Goal: Find contact information: Find contact information

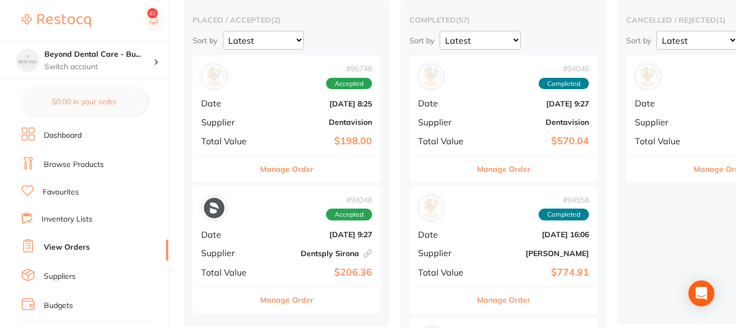
scroll to position [54, 0]
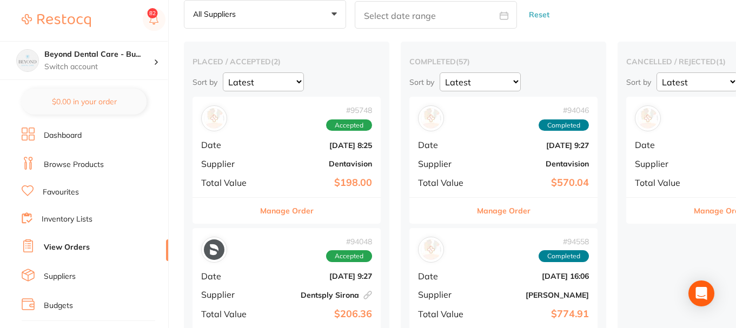
click at [280, 254] on div "# 94048 Accepted" at bounding box center [286, 250] width 171 height 26
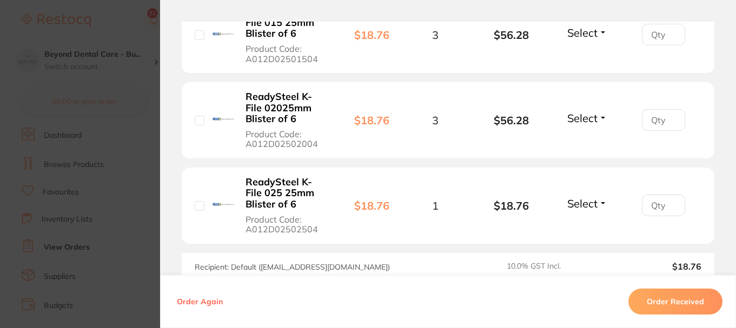
scroll to position [487, 0]
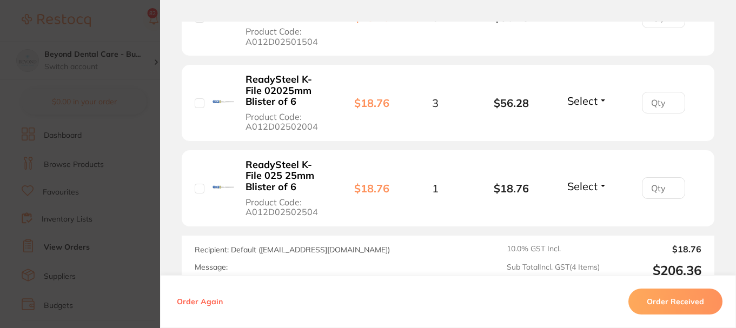
click at [666, 301] on button "Order Received" at bounding box center [676, 302] width 94 height 26
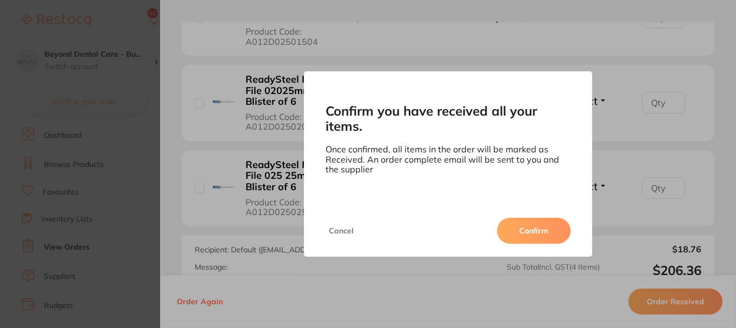
click at [531, 231] on button "Confirm" at bounding box center [534, 231] width 74 height 26
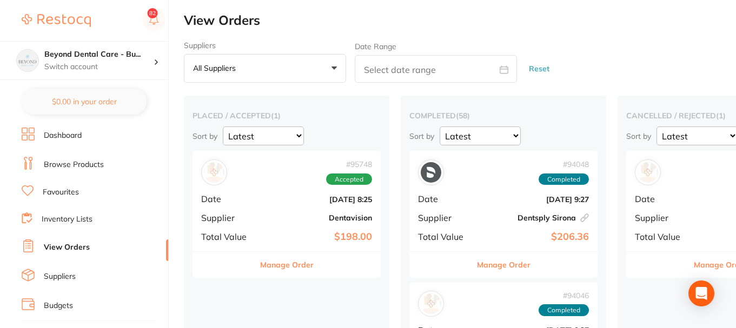
click at [55, 278] on link "Suppliers" at bounding box center [60, 277] width 32 height 11
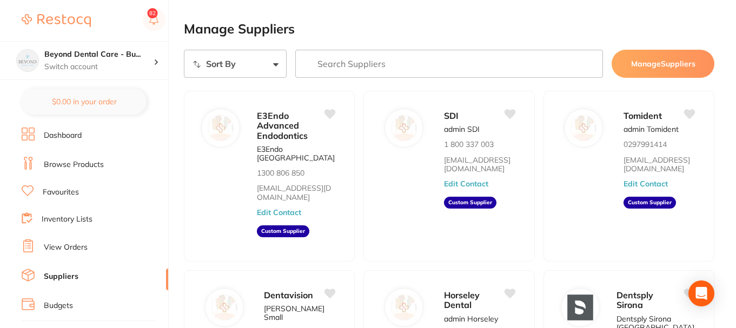
click at [659, 76] on button "Manage Suppliers" at bounding box center [663, 64] width 103 height 28
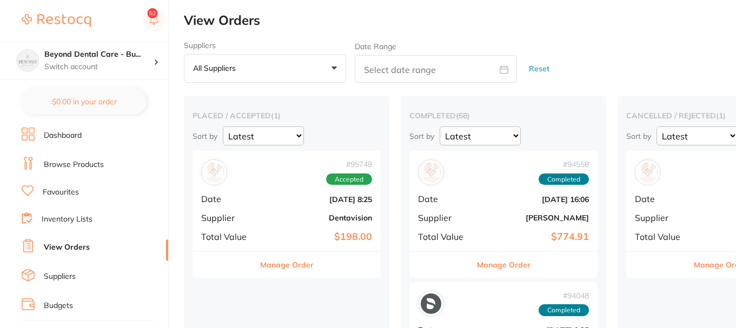
click at [59, 274] on link "Suppliers" at bounding box center [60, 277] width 32 height 11
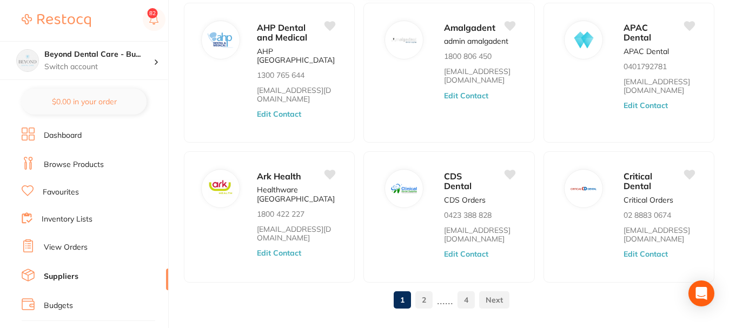
scroll to position [508, 0]
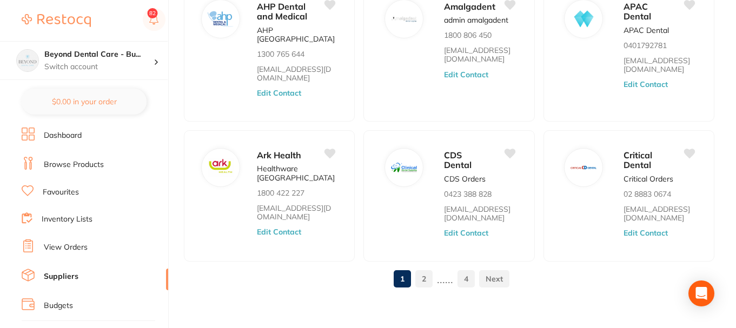
click at [430, 273] on link "2" at bounding box center [423, 279] width 17 height 22
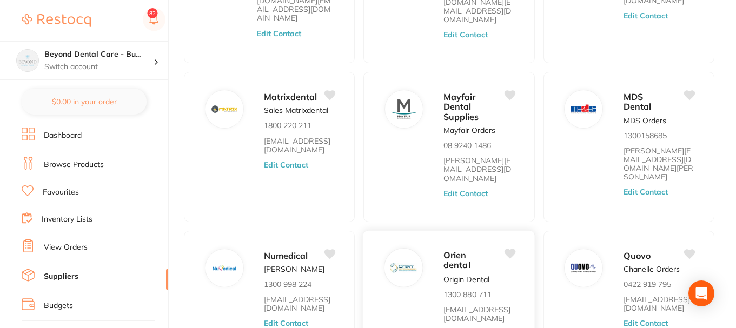
scroll to position [400, 0]
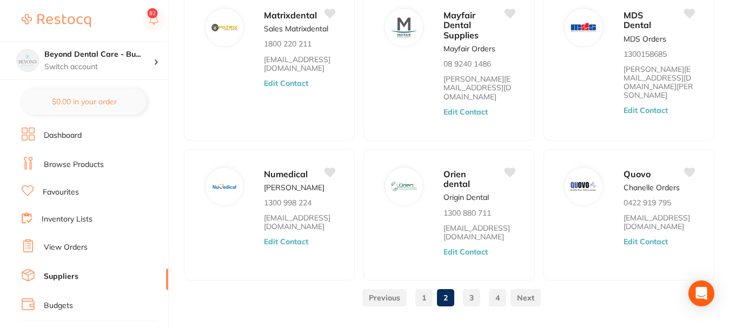
click at [427, 287] on link "1" at bounding box center [423, 298] width 17 height 22
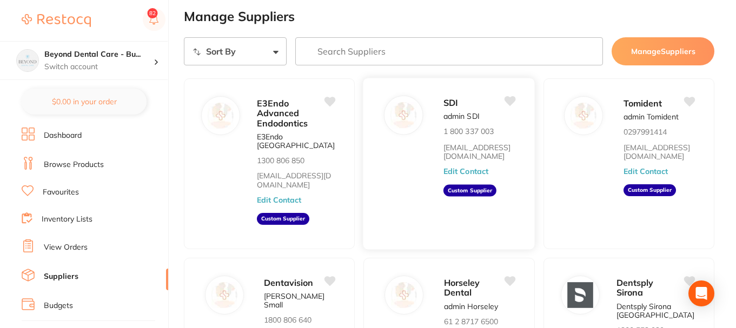
scroll to position [0, 0]
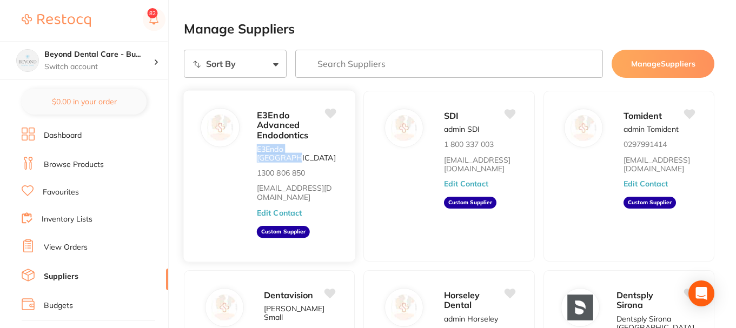
drag, startPoint x: 325, startPoint y: 149, endPoint x: 259, endPoint y: 150, distance: 66.0
click at [259, 150] on div "E3Endo Advanced Endodontics E3Endo [GEOGRAPHIC_DATA] 1300 806 850 [EMAIL_ADDRES…" at bounding box center [269, 176] width 173 height 173
copy p "E3Endo [GEOGRAPHIC_DATA]"
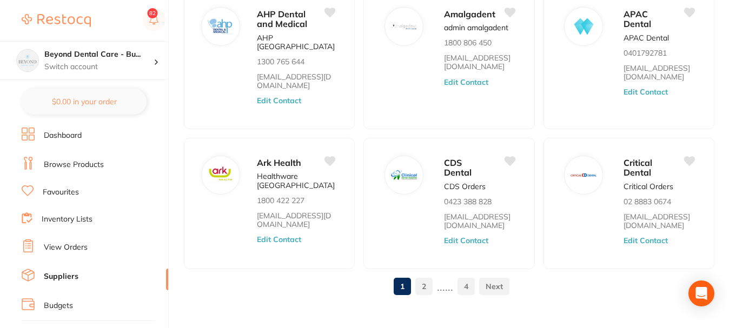
scroll to position [508, 0]
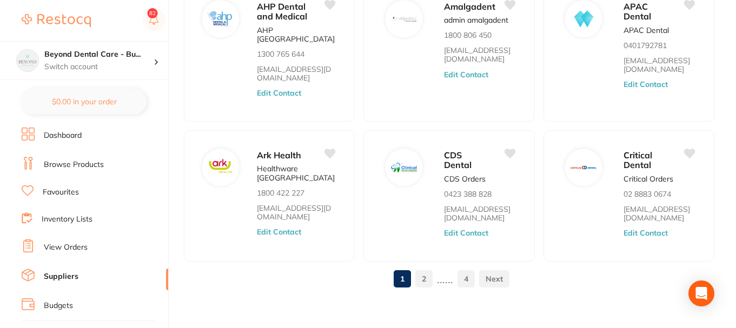
click at [425, 275] on link "2" at bounding box center [423, 279] width 17 height 22
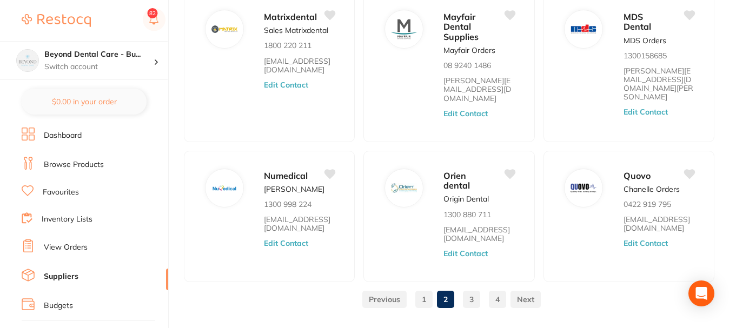
scroll to position [400, 0]
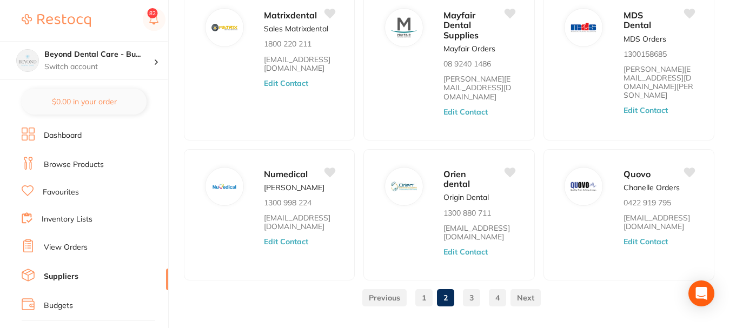
click at [462, 289] on ul "1 2 3 4" at bounding box center [449, 297] width 183 height 17
click at [471, 287] on link "3" at bounding box center [471, 298] width 17 height 22
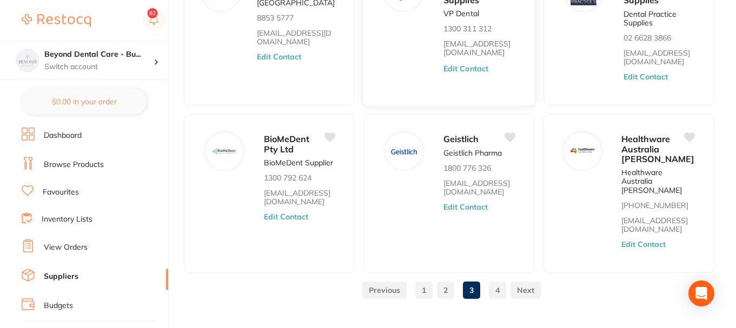
scroll to position [453, 0]
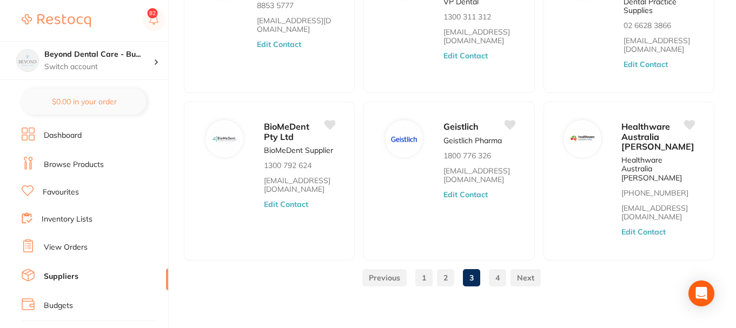
click at [490, 270] on link "4" at bounding box center [497, 278] width 17 height 22
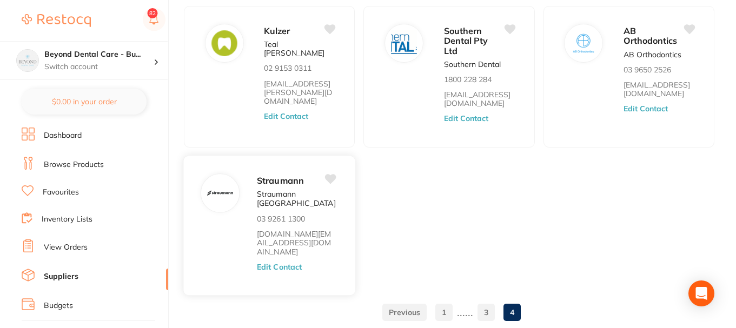
scroll to position [407, 0]
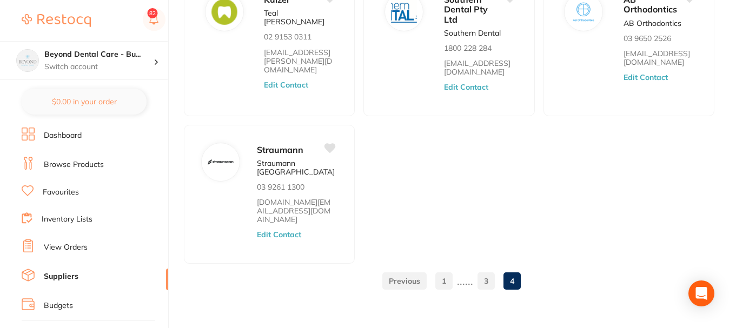
click at [439, 272] on link "1" at bounding box center [443, 281] width 17 height 22
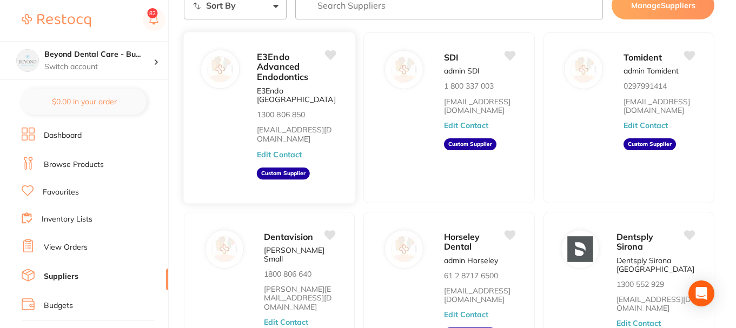
scroll to position [0, 0]
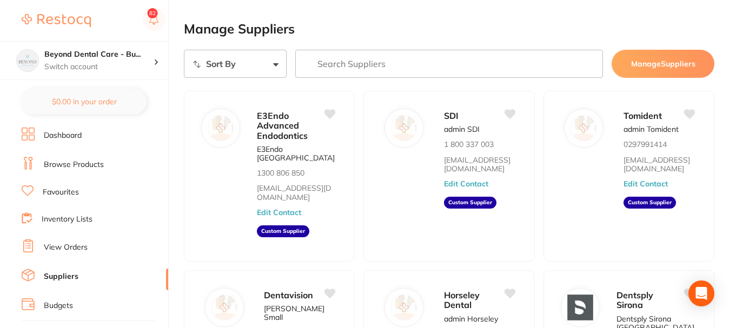
click at [288, 69] on div "Sort By A-Z Z-A Manage Suppliers" at bounding box center [449, 64] width 531 height 28
click at [283, 69] on select "Sort By A-Z Z-A" at bounding box center [235, 64] width 103 height 28
click at [279, 69] on select "Sort By A-Z Z-A" at bounding box center [235, 64] width 103 height 28
click at [251, 69] on select "Sort By A-Z Z-A" at bounding box center [235, 64] width 103 height 28
select select "searchable_suppliers/sort/name:asc"
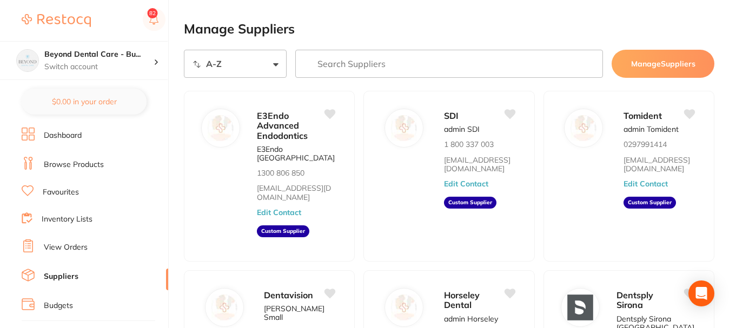
click at [184, 50] on select "Sort By A-Z Z-A" at bounding box center [235, 64] width 103 height 28
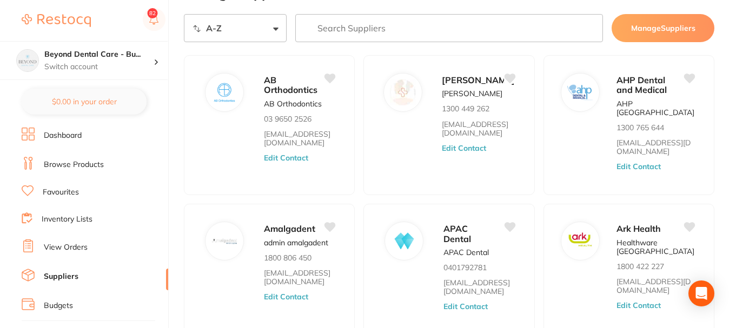
scroll to position [54, 0]
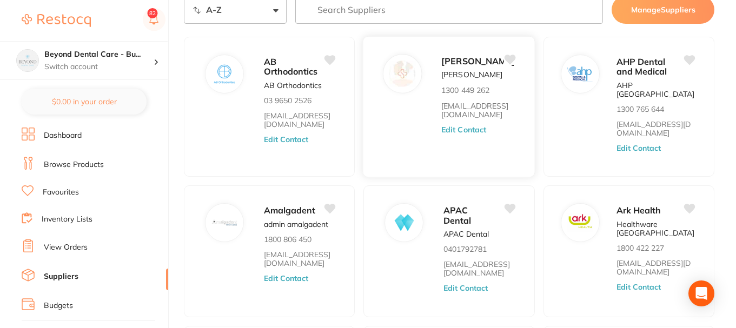
click at [458, 113] on link "[EMAIL_ADDRESS][DOMAIN_NAME]" at bounding box center [479, 110] width 74 height 18
click at [632, 124] on link "[EMAIL_ADDRESS][DOMAIN_NAME]" at bounding box center [656, 129] width 78 height 18
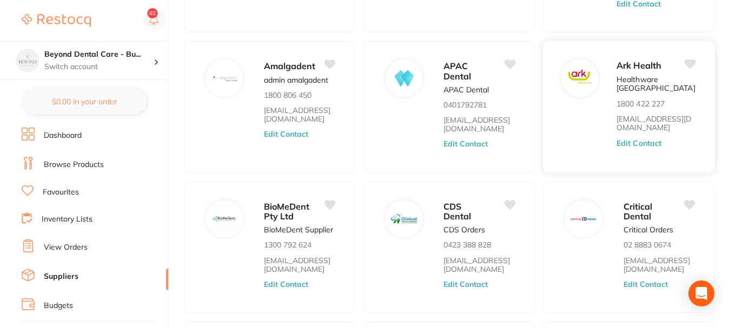
scroll to position [216, 0]
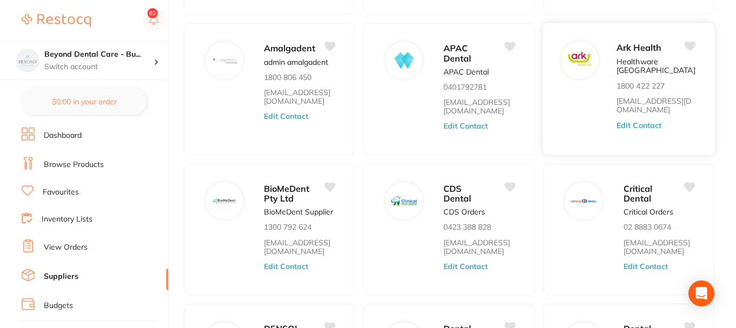
click at [637, 105] on link "[EMAIL_ADDRESS][DOMAIN_NAME]" at bounding box center [656, 106] width 78 height 18
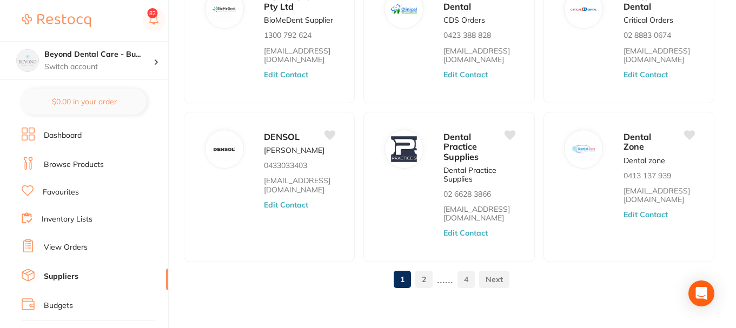
scroll to position [417, 0]
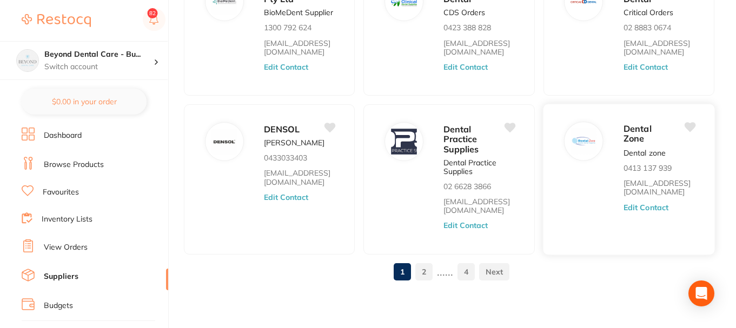
click at [644, 180] on link "[EMAIL_ADDRESS][DOMAIN_NAME]" at bounding box center [659, 188] width 71 height 18
click at [420, 275] on link "2" at bounding box center [423, 272] width 17 height 22
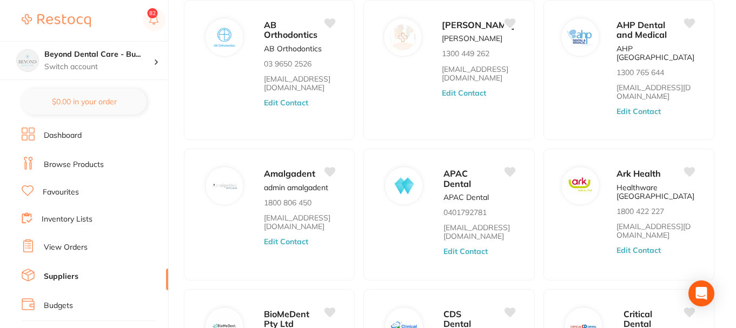
scroll to position [0, 0]
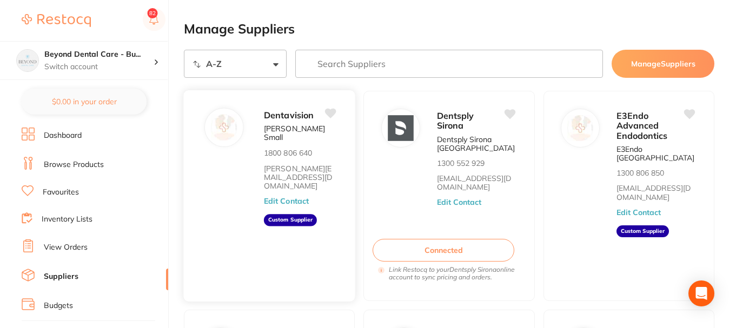
click at [278, 164] on link "[PERSON_NAME][EMAIL_ADDRESS][DOMAIN_NAME]" at bounding box center [299, 177] width 71 height 27
click at [458, 179] on link "[EMAIL_ADDRESS][DOMAIN_NAME]" at bounding box center [476, 183] width 78 height 18
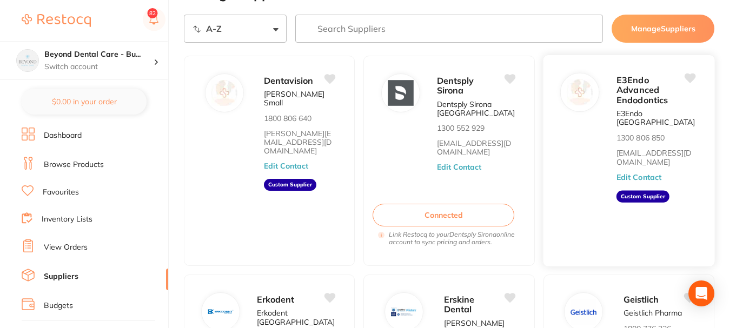
scroll to position [54, 0]
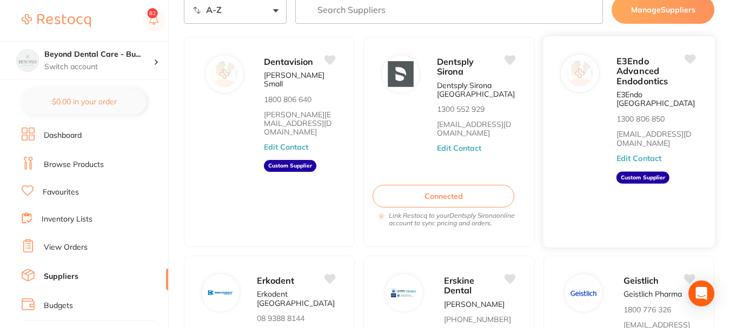
click at [635, 130] on link "[EMAIL_ADDRESS][DOMAIN_NAME]" at bounding box center [656, 139] width 78 height 18
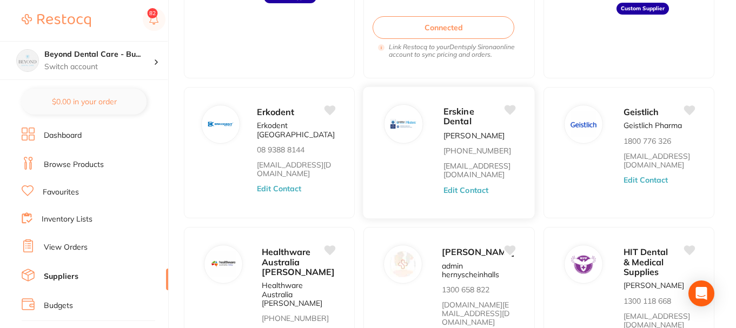
scroll to position [270, 0]
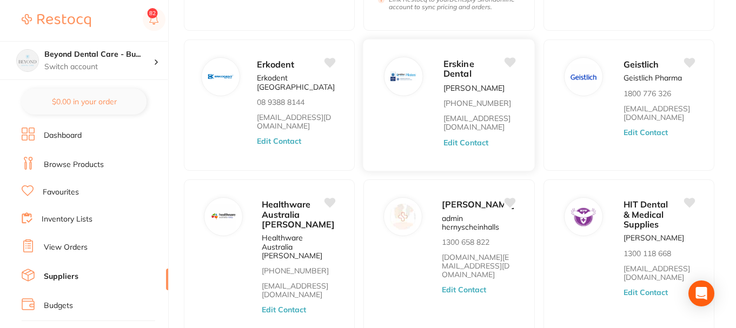
click at [463, 116] on link "[EMAIL_ADDRESS][DOMAIN_NAME]" at bounding box center [479, 123] width 71 height 18
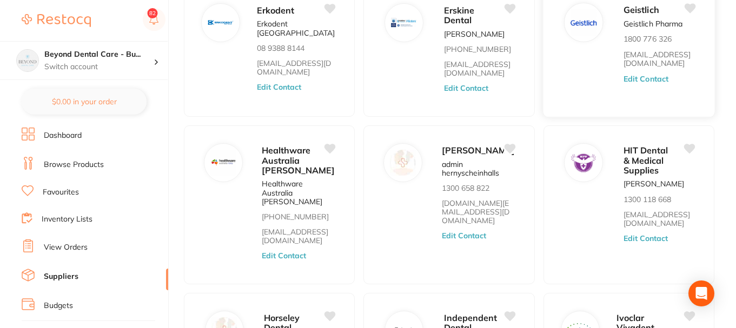
click at [646, 55] on link "[EMAIL_ADDRESS][DOMAIN_NAME]" at bounding box center [659, 59] width 71 height 18
click at [471, 214] on link "[DOMAIN_NAME][EMAIL_ADDRESS][DOMAIN_NAME]" at bounding box center [479, 212] width 74 height 27
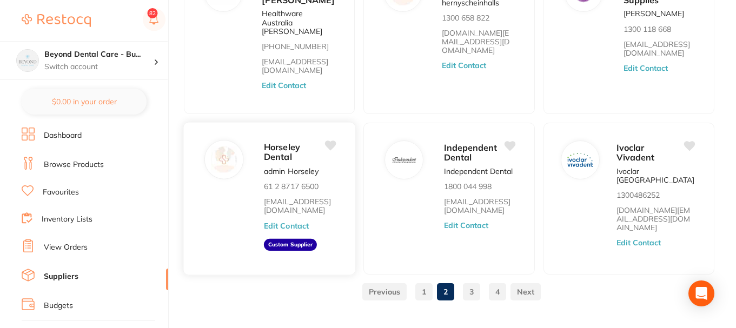
scroll to position [498, 0]
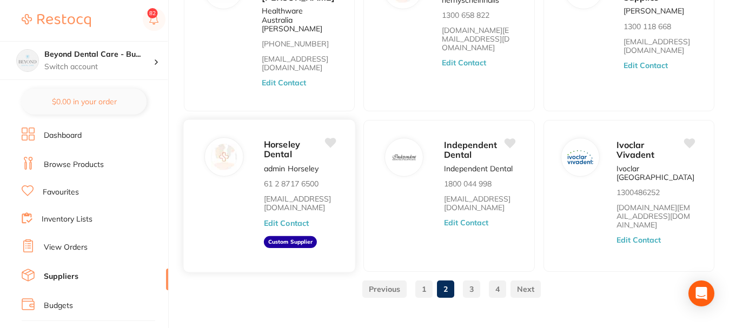
click at [284, 195] on link "[EMAIL_ADDRESS][DOMAIN_NAME]" at bounding box center [299, 204] width 71 height 18
click at [638, 203] on link "[DOMAIN_NAME][EMAIL_ADDRESS][DOMAIN_NAME]" at bounding box center [656, 216] width 78 height 27
click at [472, 279] on link "3" at bounding box center [471, 290] width 17 height 22
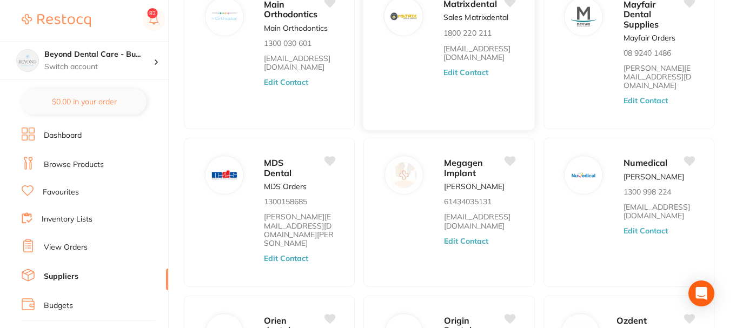
scroll to position [216, 0]
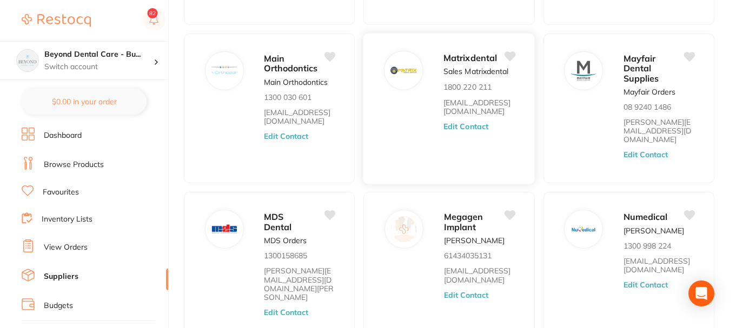
click at [461, 101] on link "[EMAIL_ADDRESS][DOMAIN_NAME]" at bounding box center [479, 107] width 71 height 18
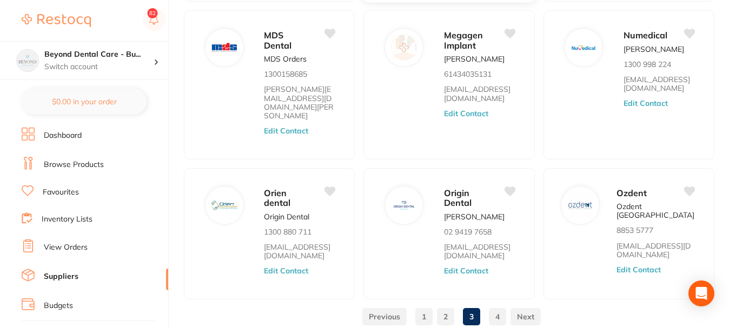
scroll to position [408, 0]
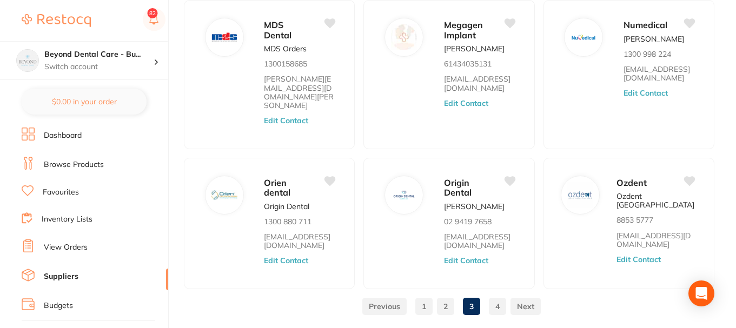
click at [494, 296] on link "4" at bounding box center [497, 307] width 17 height 22
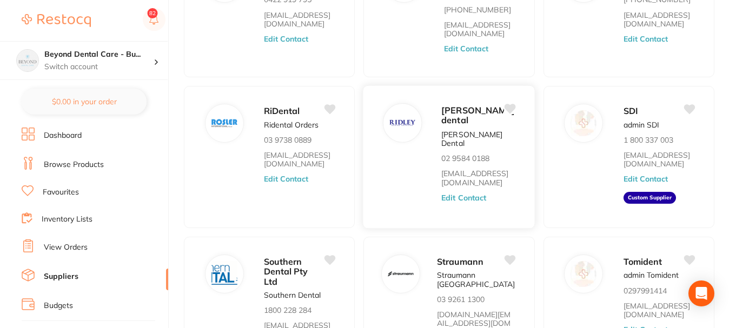
scroll to position [199, 0]
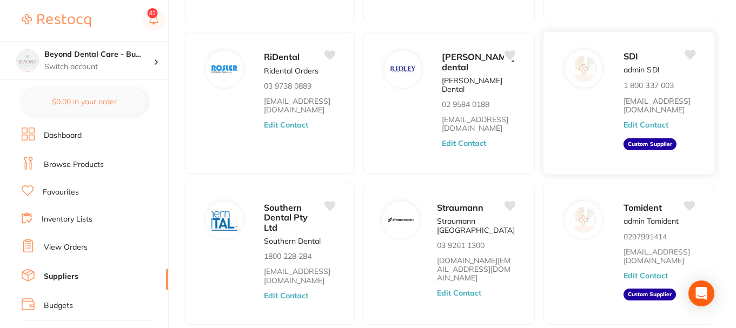
click at [644, 99] on link "[EMAIL_ADDRESS][DOMAIN_NAME]" at bounding box center [659, 106] width 71 height 18
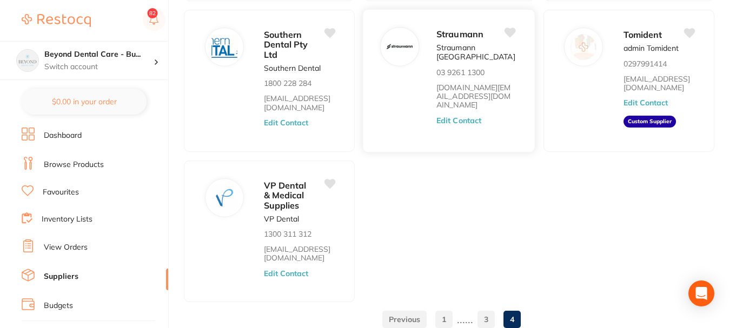
scroll to position [356, 0]
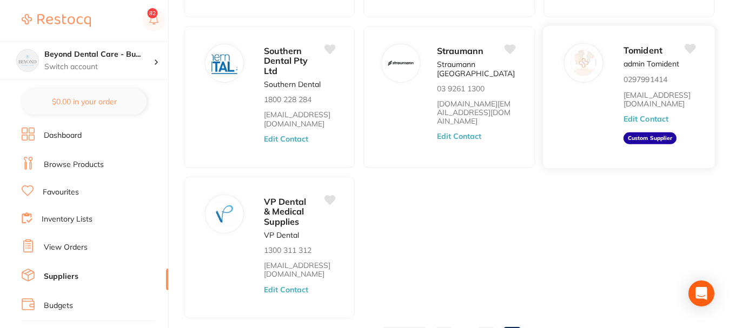
click at [655, 91] on link "[EMAIL_ADDRESS][DOMAIN_NAME]" at bounding box center [659, 100] width 71 height 18
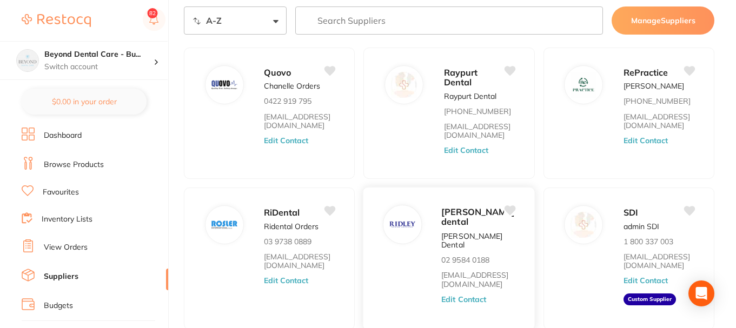
scroll to position [31, 0]
